Goal: Check status: Check status

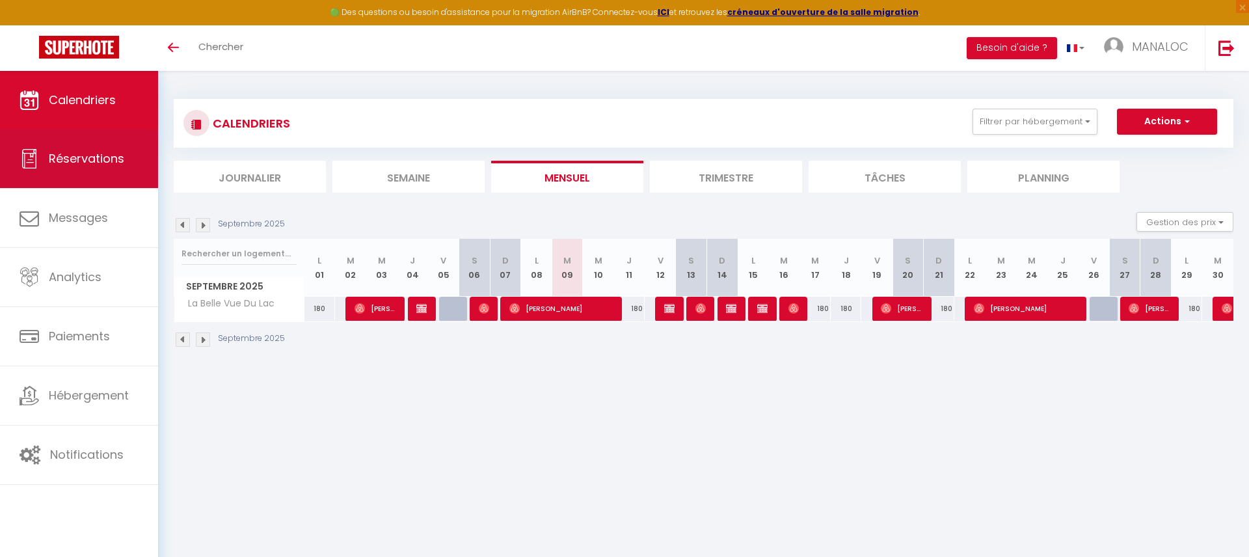
click at [79, 156] on span "Réservations" at bounding box center [86, 158] width 75 height 16
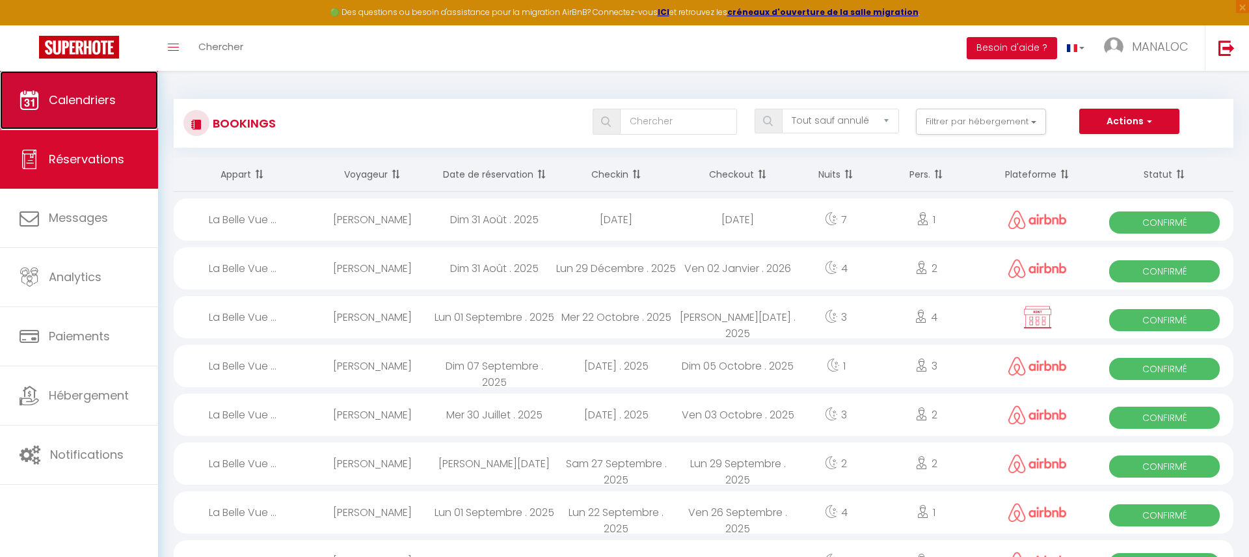
click at [105, 96] on span "Calendriers" at bounding box center [82, 100] width 67 height 16
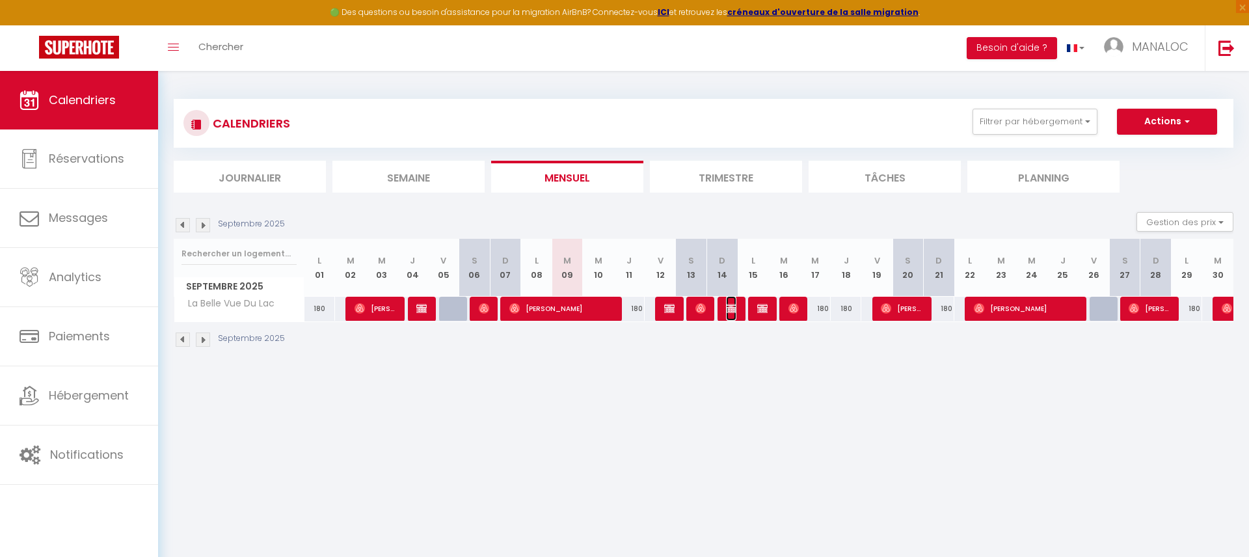
click at [730, 310] on img at bounding box center [731, 308] width 10 height 10
select select "OK"
select select "KO"
select select "1"
select select "0"
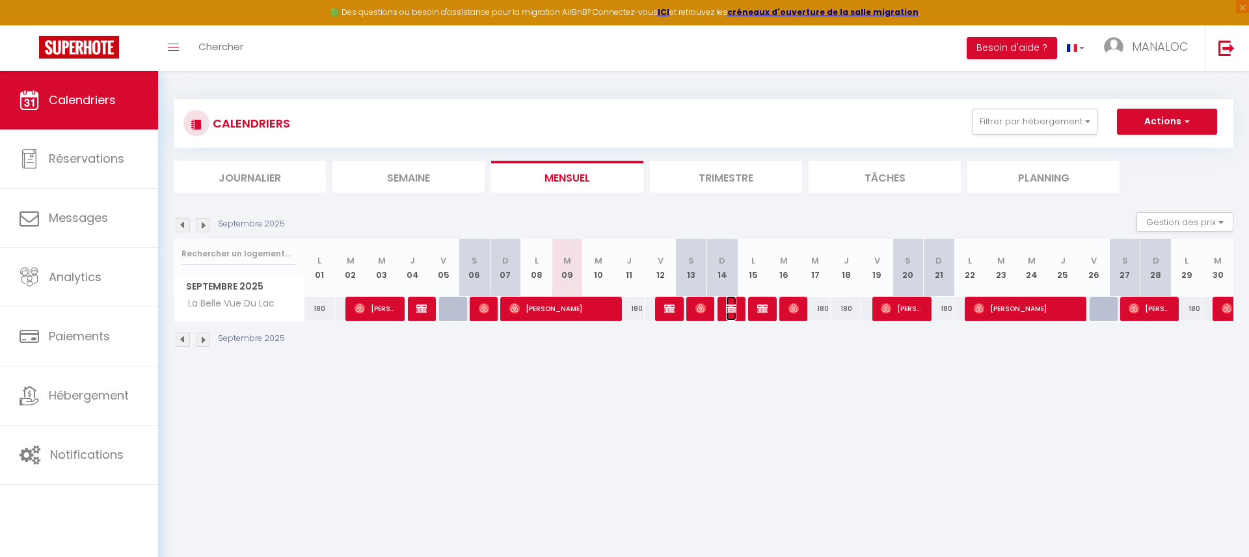
select select "1"
select select
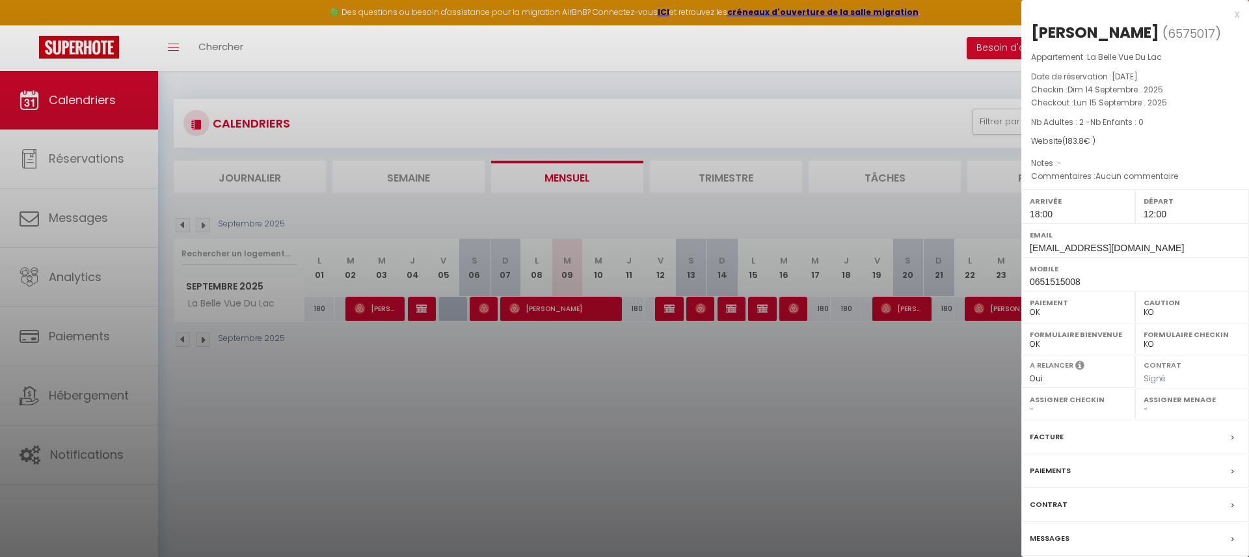
click at [420, 311] on div at bounding box center [624, 278] width 1249 height 557
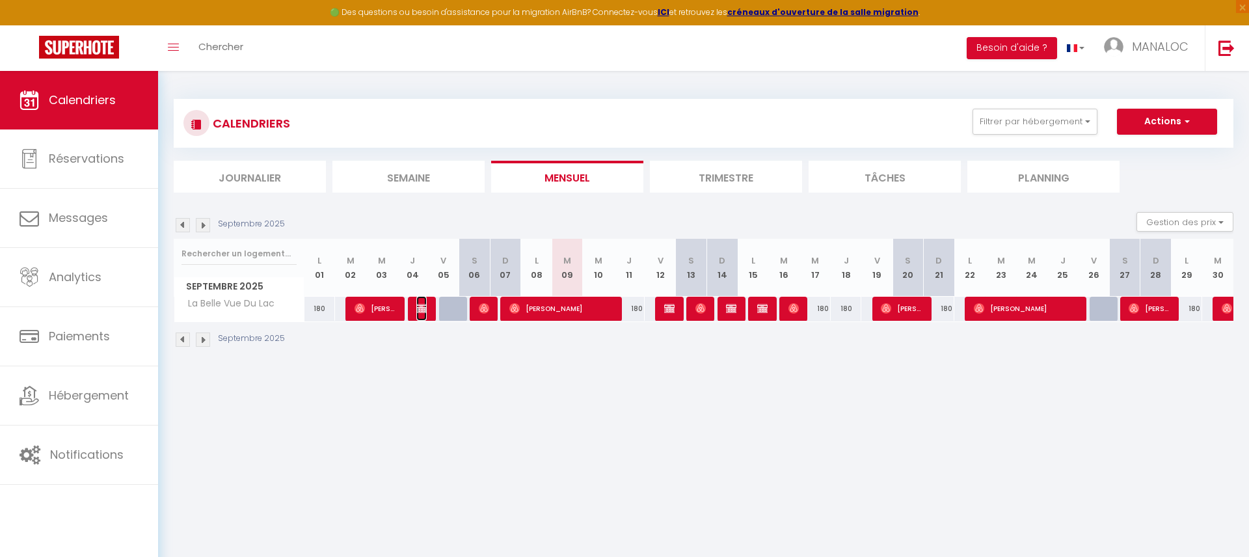
click at [421, 308] on img at bounding box center [421, 308] width 10 height 10
select select "OK"
